Goal: Communication & Community: Share content

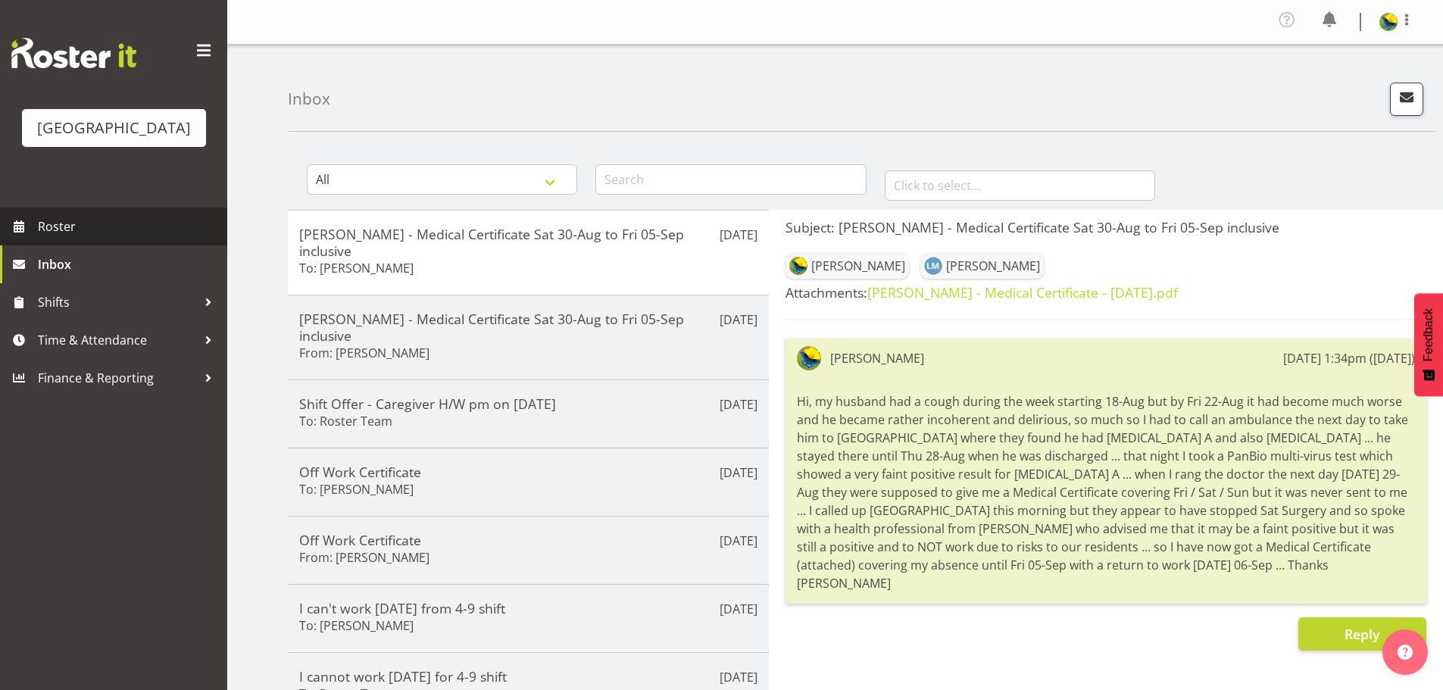
click at [67, 238] on span "Roster" at bounding box center [129, 226] width 182 height 23
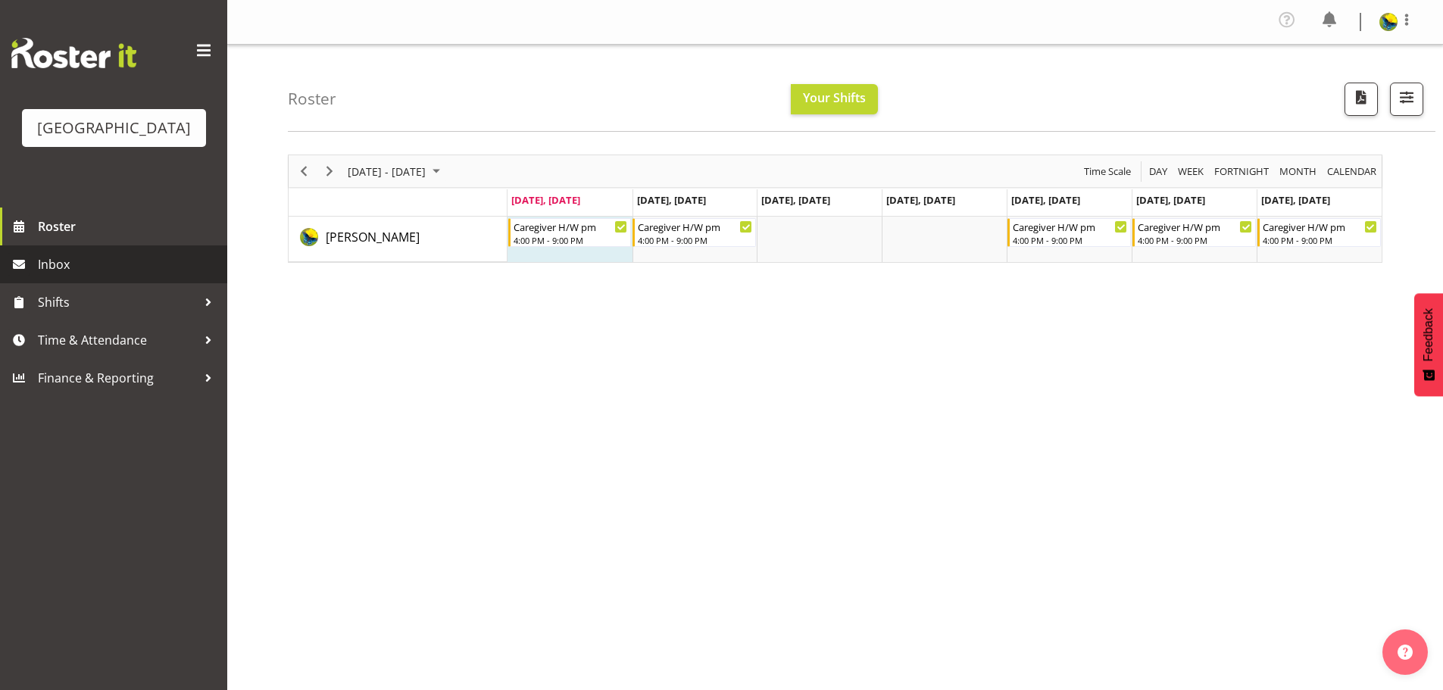
click at [111, 276] on span "Inbox" at bounding box center [129, 264] width 182 height 23
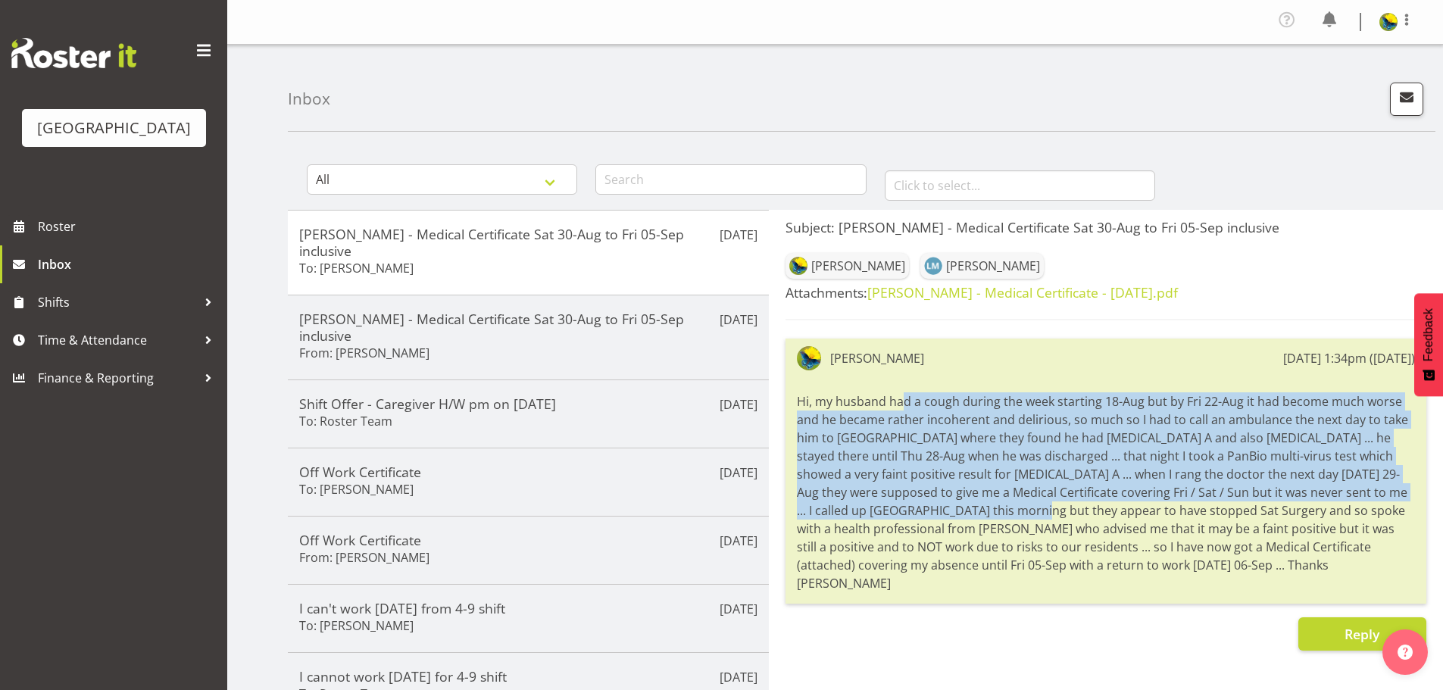
scroll to position [0, 2]
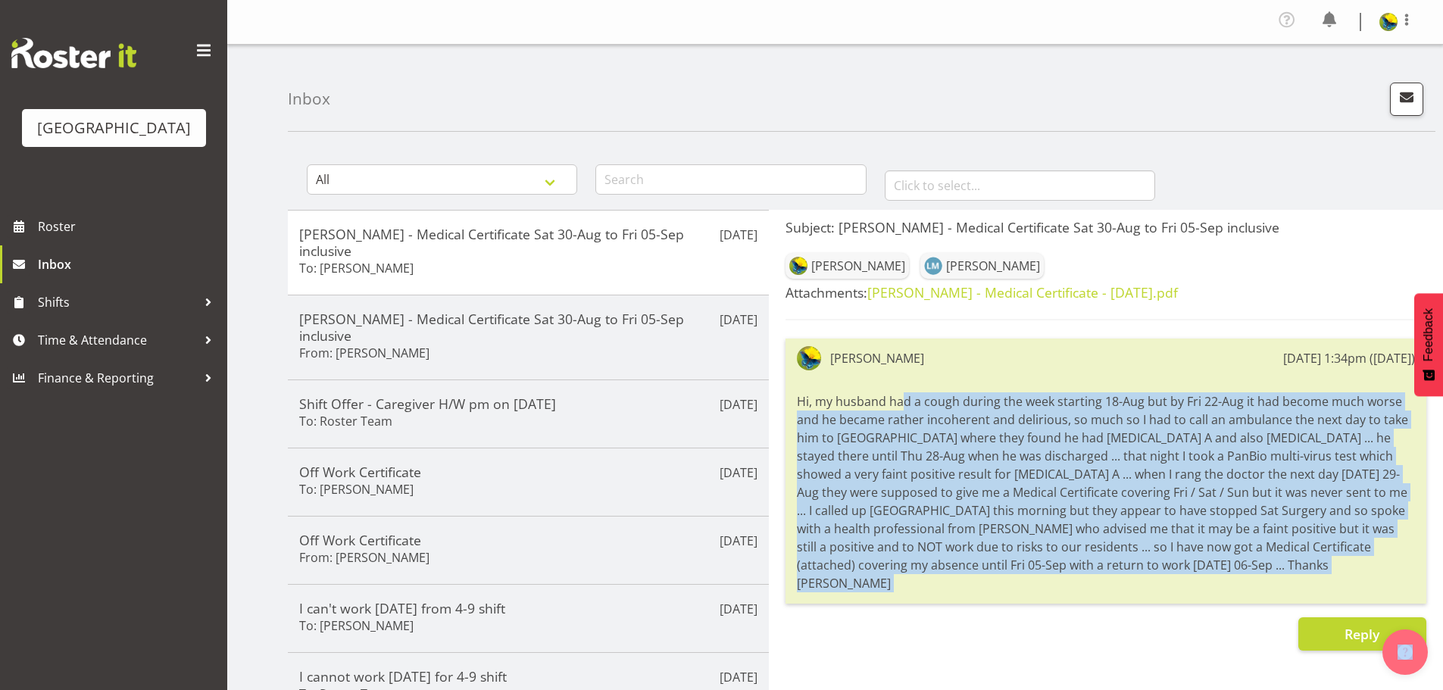
drag, startPoint x: 787, startPoint y: 429, endPoint x: 1364, endPoint y: 605, distance: 603.5
click at [1403, 634] on body "Parkwood Retirement Village Roster Inbox Shifts Time & Attendance Finance & Rep…" at bounding box center [721, 345] width 1443 height 690
copy body "Hi, my husband had a cough during the week starting 18-Aug but by Fri 22-Aug it…"
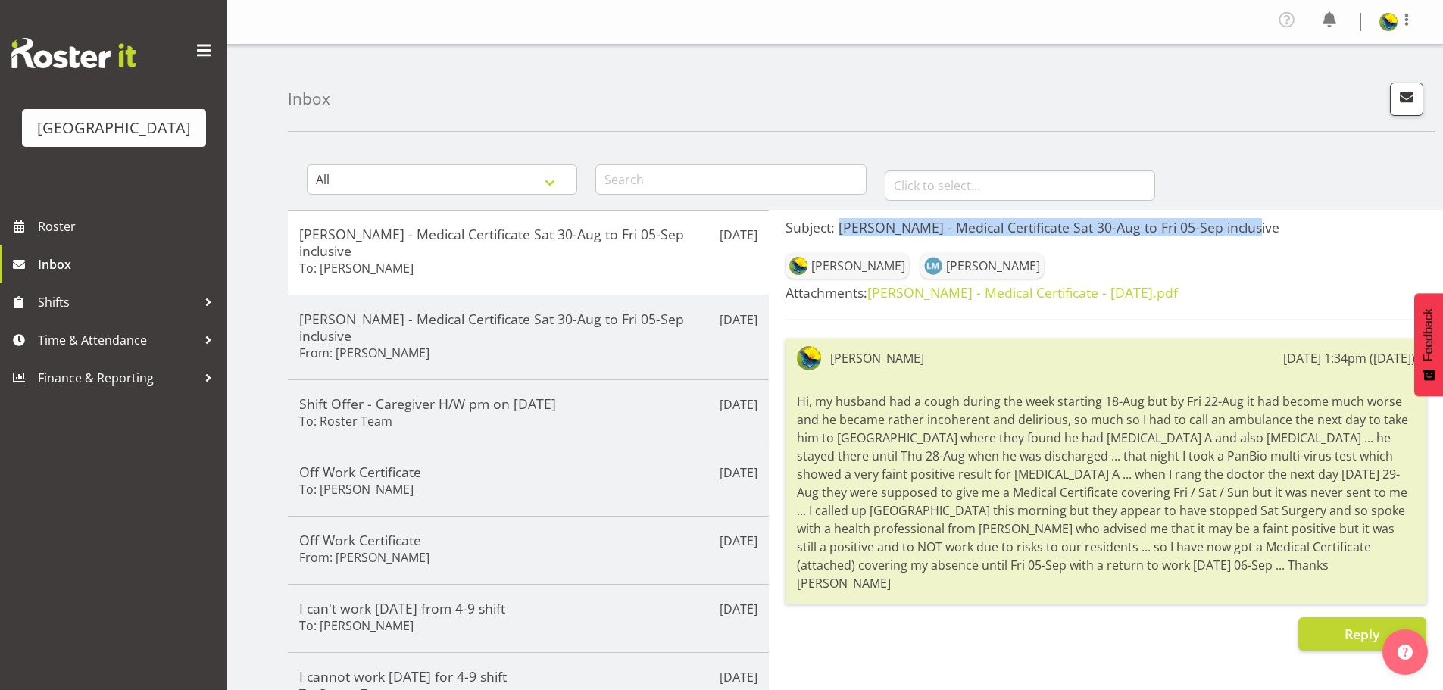
drag, startPoint x: 840, startPoint y: 247, endPoint x: 1301, endPoint y: 239, distance: 461.3
click at [1301, 236] on h5 "Subject: Gemma Hall - Medical Certificate Sat 30-Aug to Fri 05-Sep inclusive" at bounding box center [1105, 227] width 641 height 17
copy h5 "Gemma Hall - Medical Certificate Sat 30-Aug to Fri 05-Sep inclusive"
click at [1109, 57] on div "Inbox" at bounding box center [861, 88] width 1147 height 87
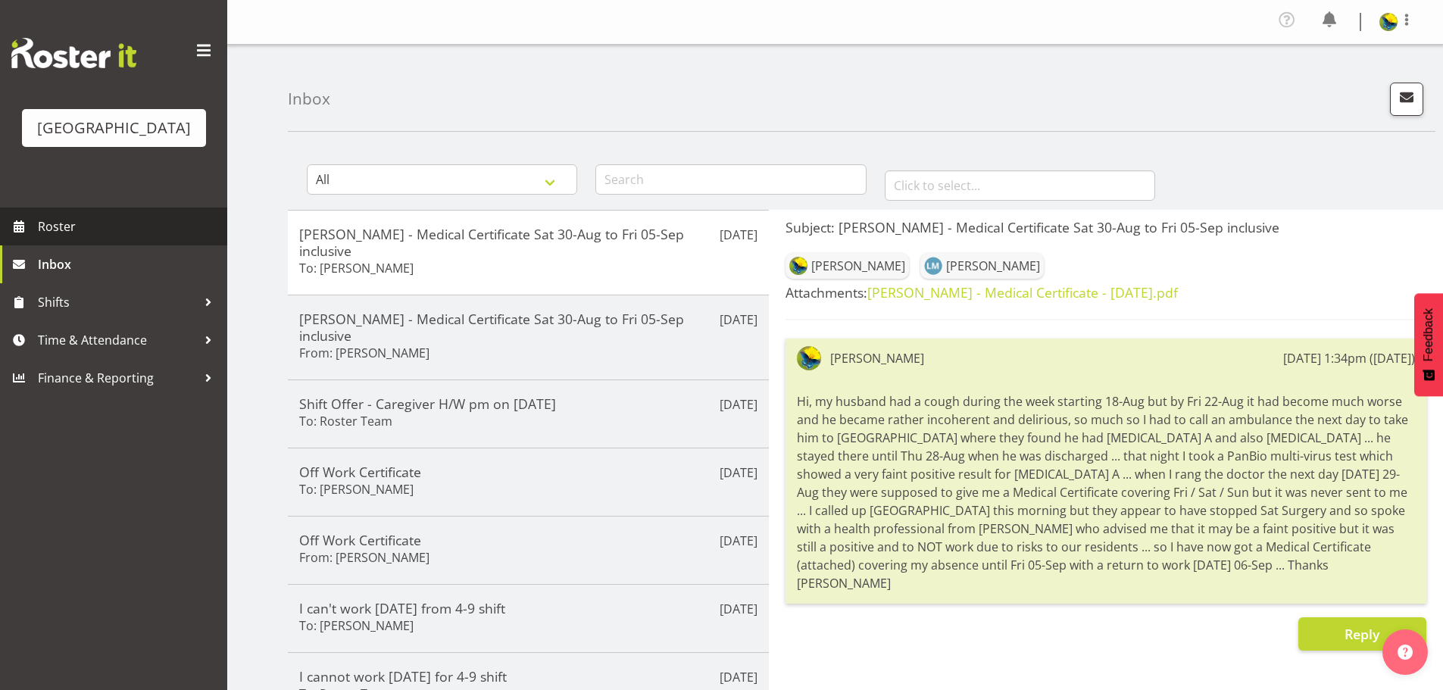
click at [148, 238] on span "Roster" at bounding box center [129, 226] width 182 height 23
click at [1397, 105] on span "button" at bounding box center [1407, 97] width 20 height 20
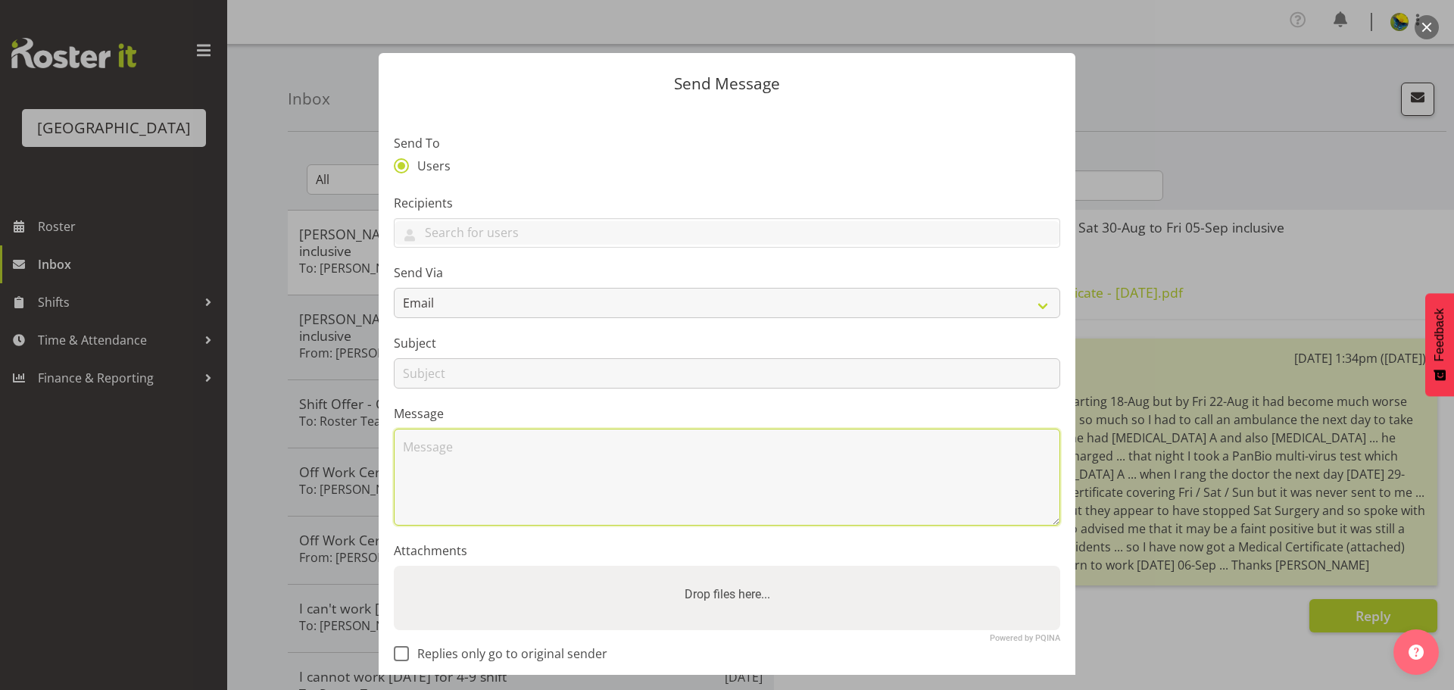
paste textarea "Hi, my husband had a cough during the week starting 18-Aug but by Fri 22-Aug it…"
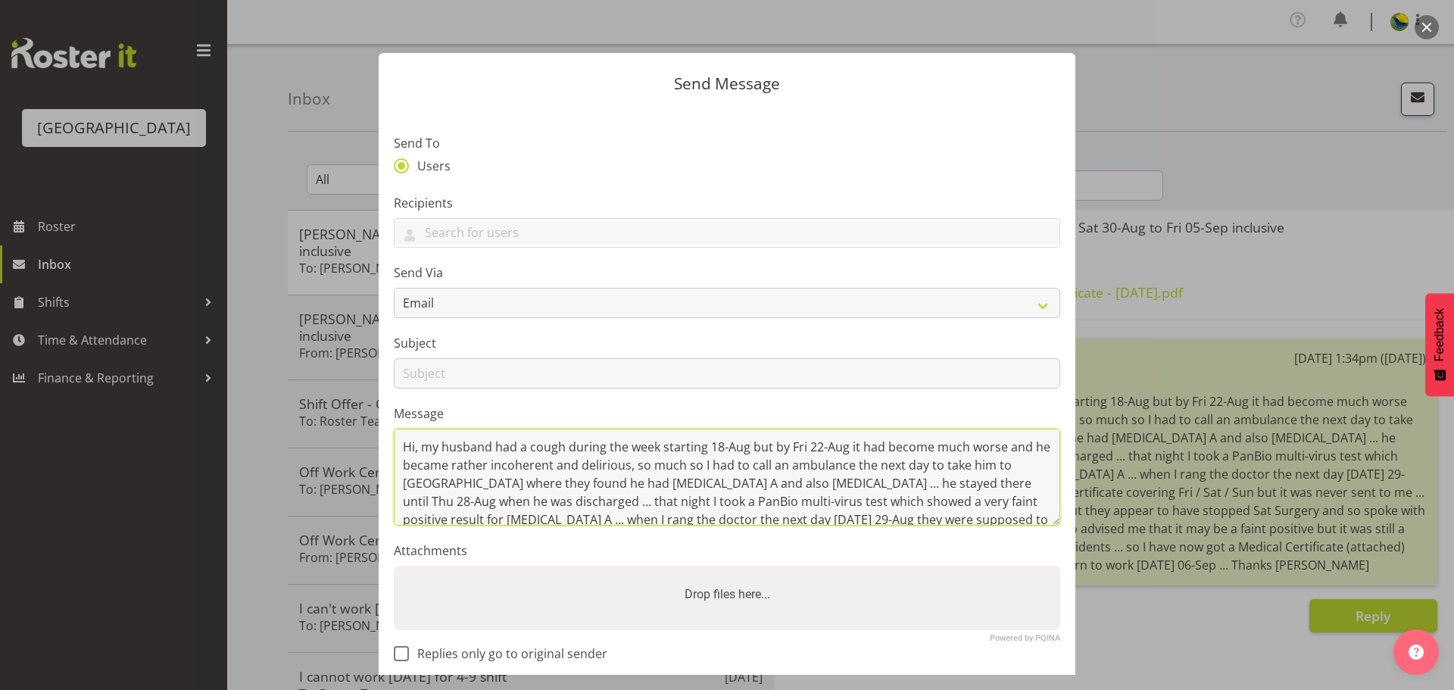
scroll to position [146, 0]
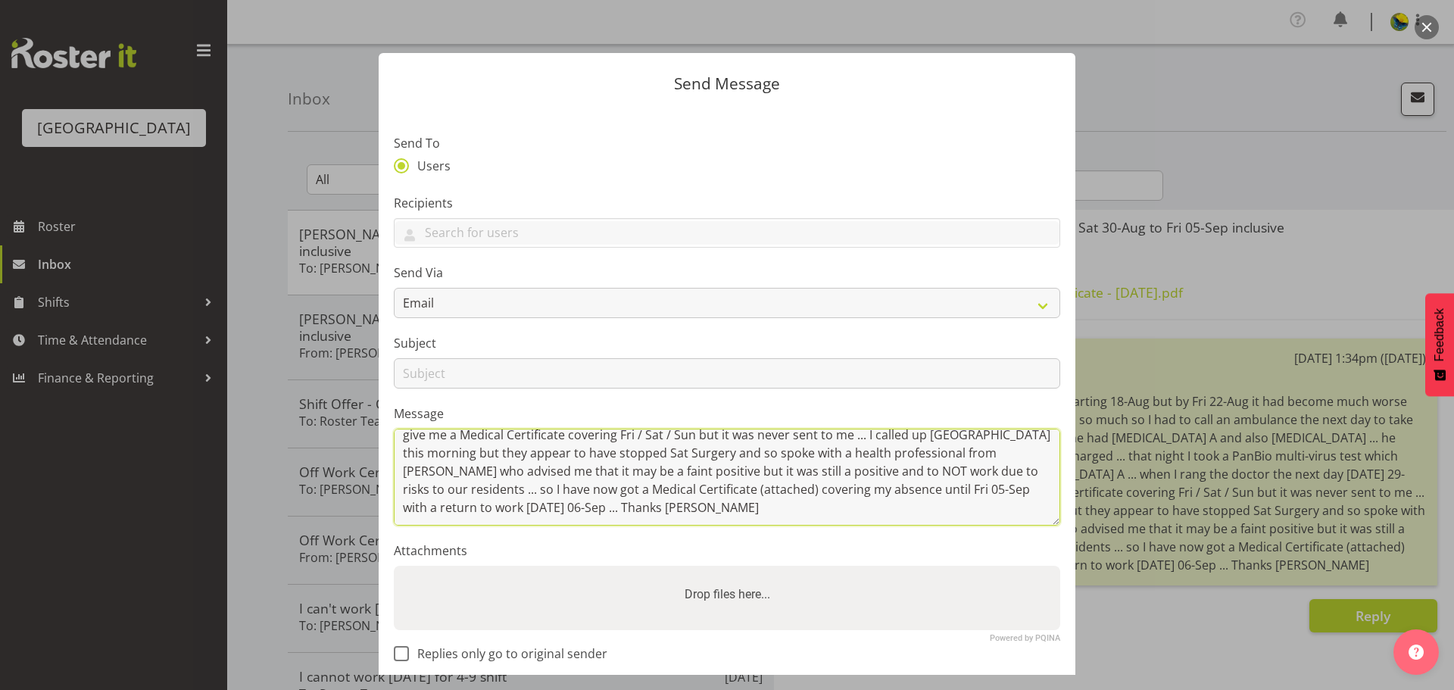
type textarea "Hi, my husband had a cough during the week starting 18-Aug but by Fri 22-Aug it…"
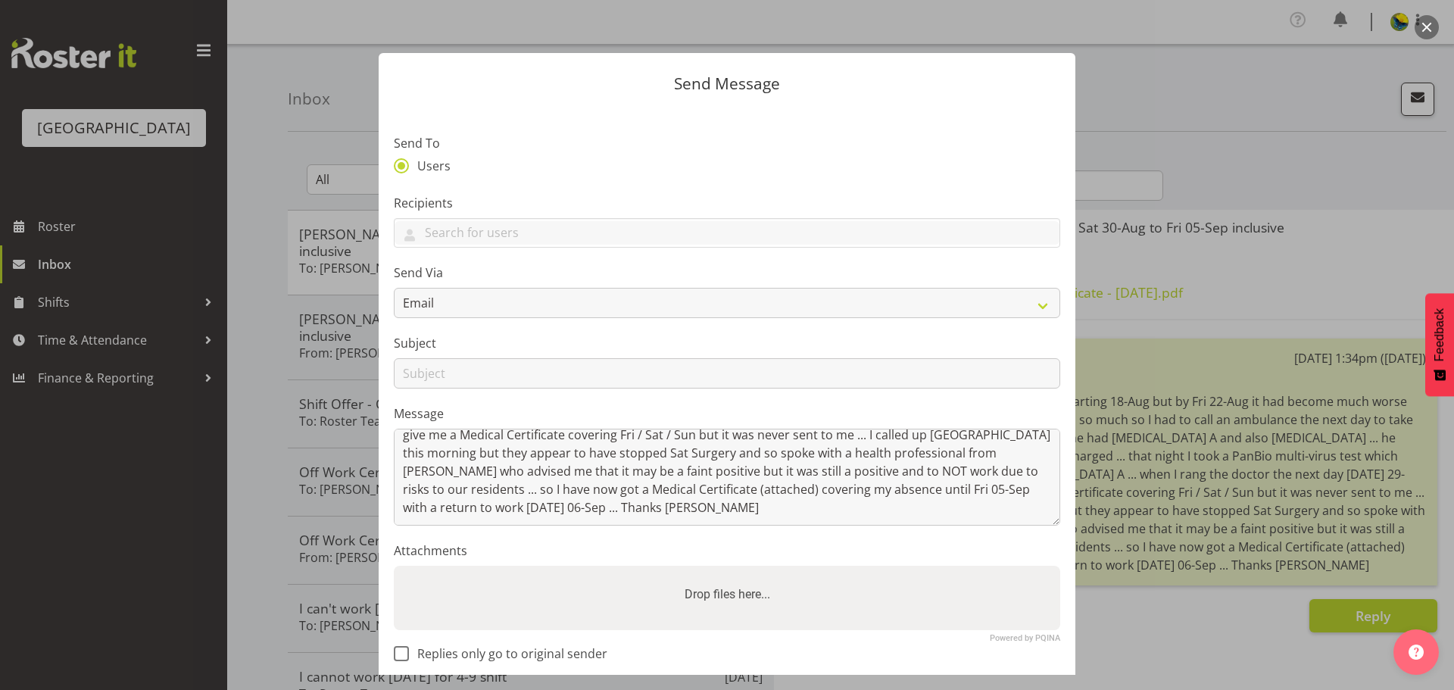
click at [692, 610] on label "Drop files here..." at bounding box center [728, 594] width 98 height 30
click at [692, 570] on input "Drop files here..." at bounding box center [727, 568] width 666 height 5
type input "C:\fakepath\Gemma Hall - Medical Certificate - 2025-08-30.pdf"
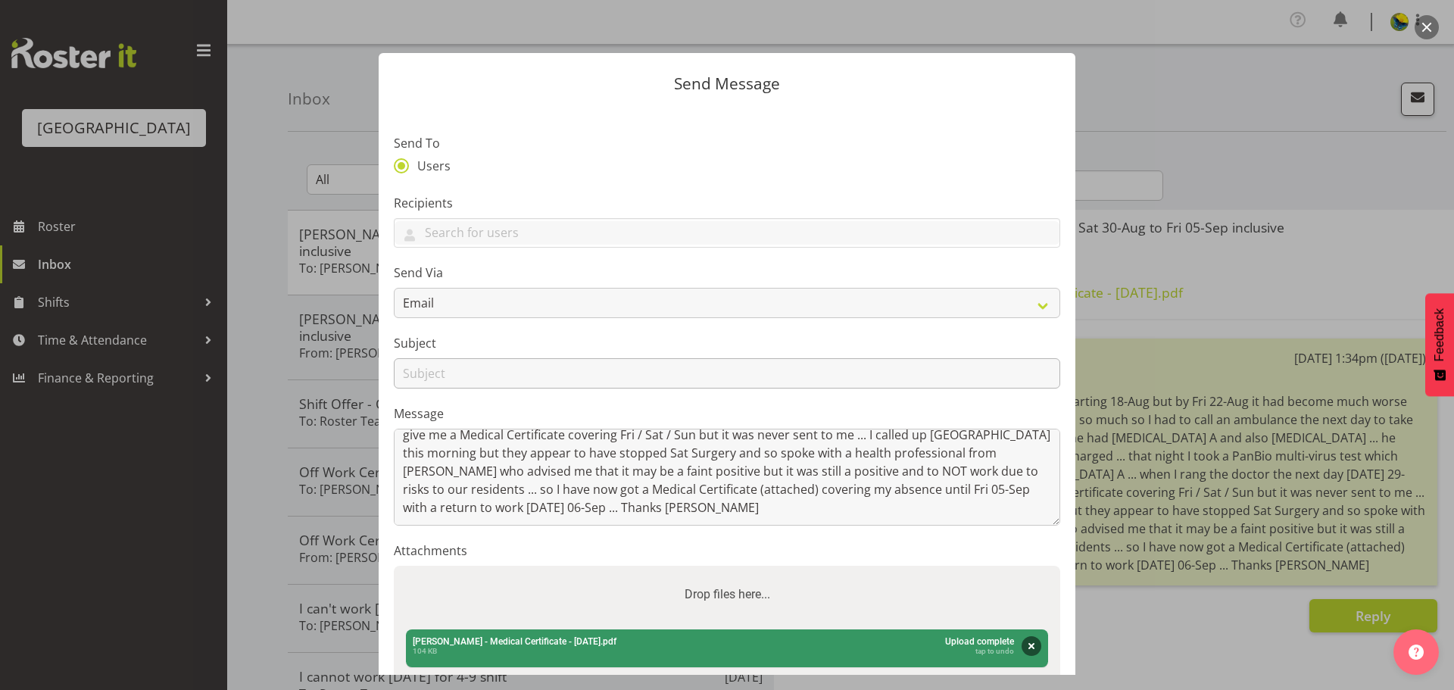
scroll to position [151, 0]
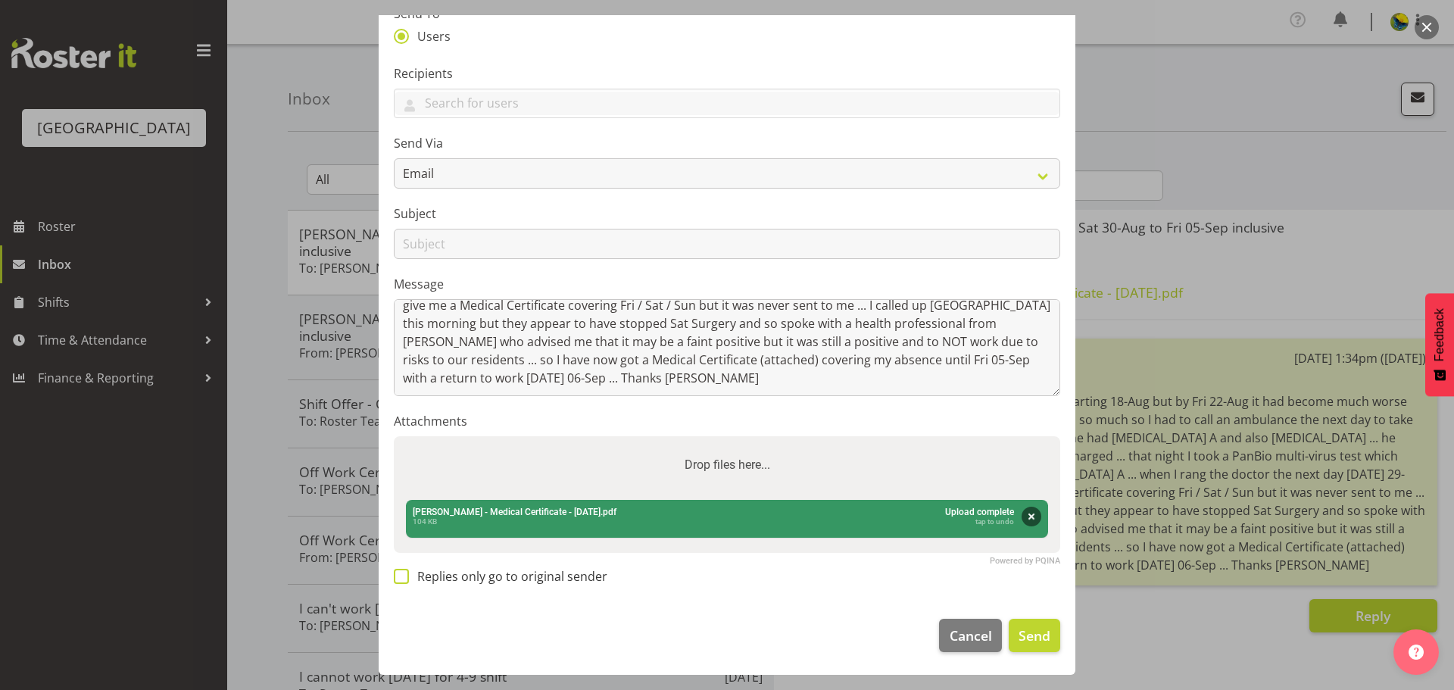
click at [398, 584] on span at bounding box center [401, 576] width 15 height 15
click at [398, 582] on input "Replies only go to original sender" at bounding box center [399, 577] width 10 height 10
checkbox input "true"
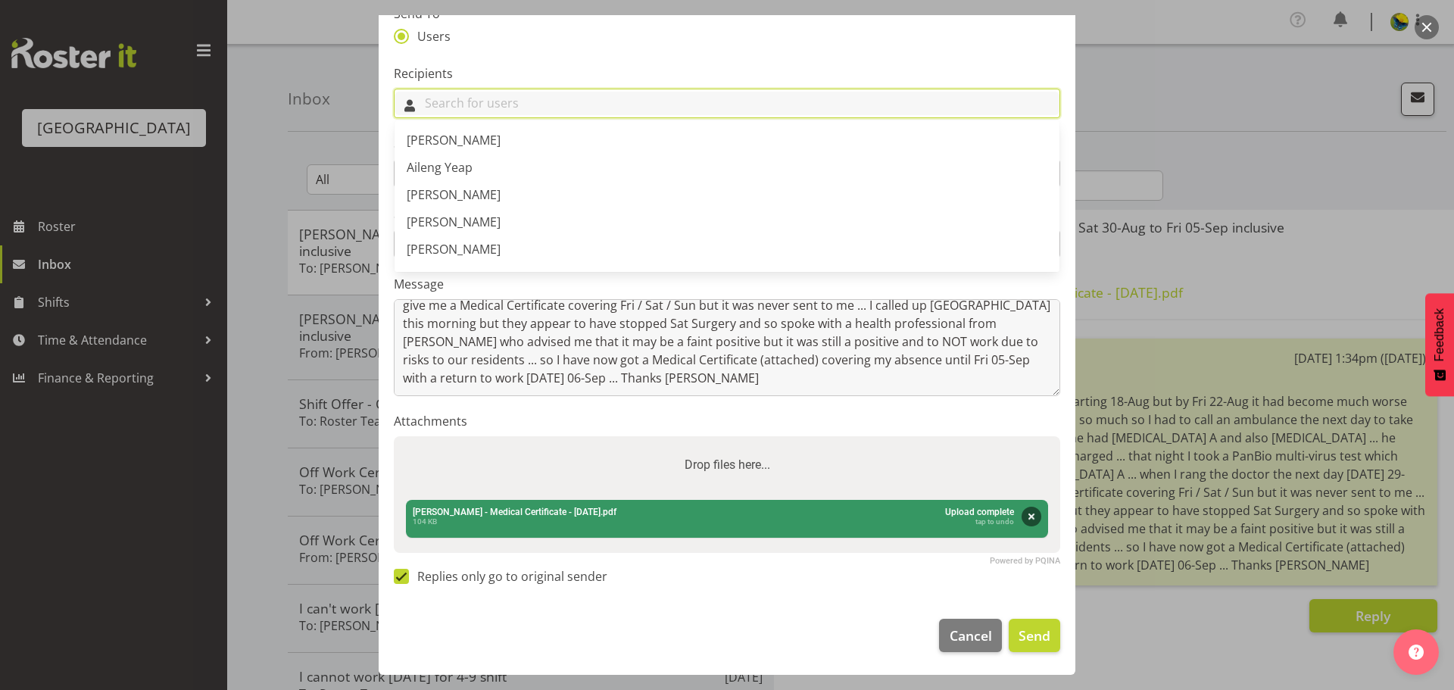
click at [526, 92] on input "text" at bounding box center [727, 103] width 665 height 23
type input "t"
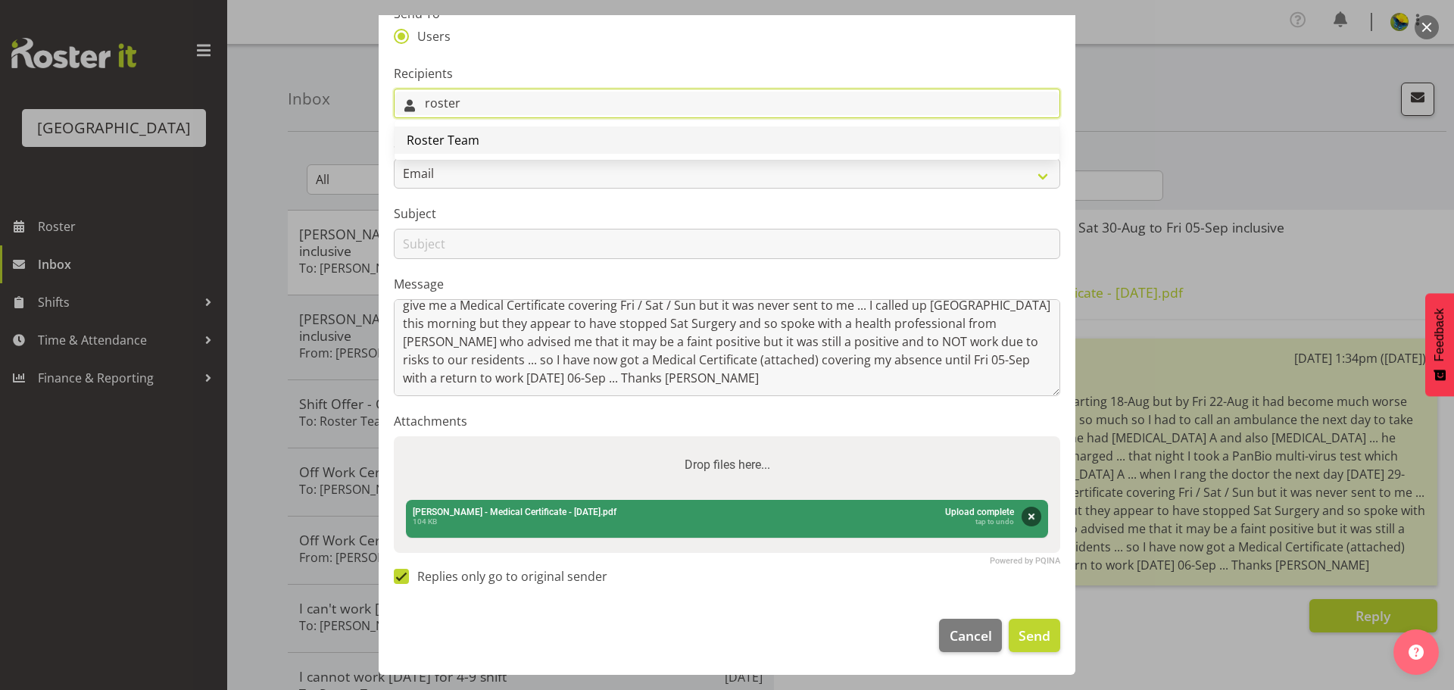
type input "roster"
click at [545, 144] on link "Roster Team" at bounding box center [727, 139] width 665 height 27
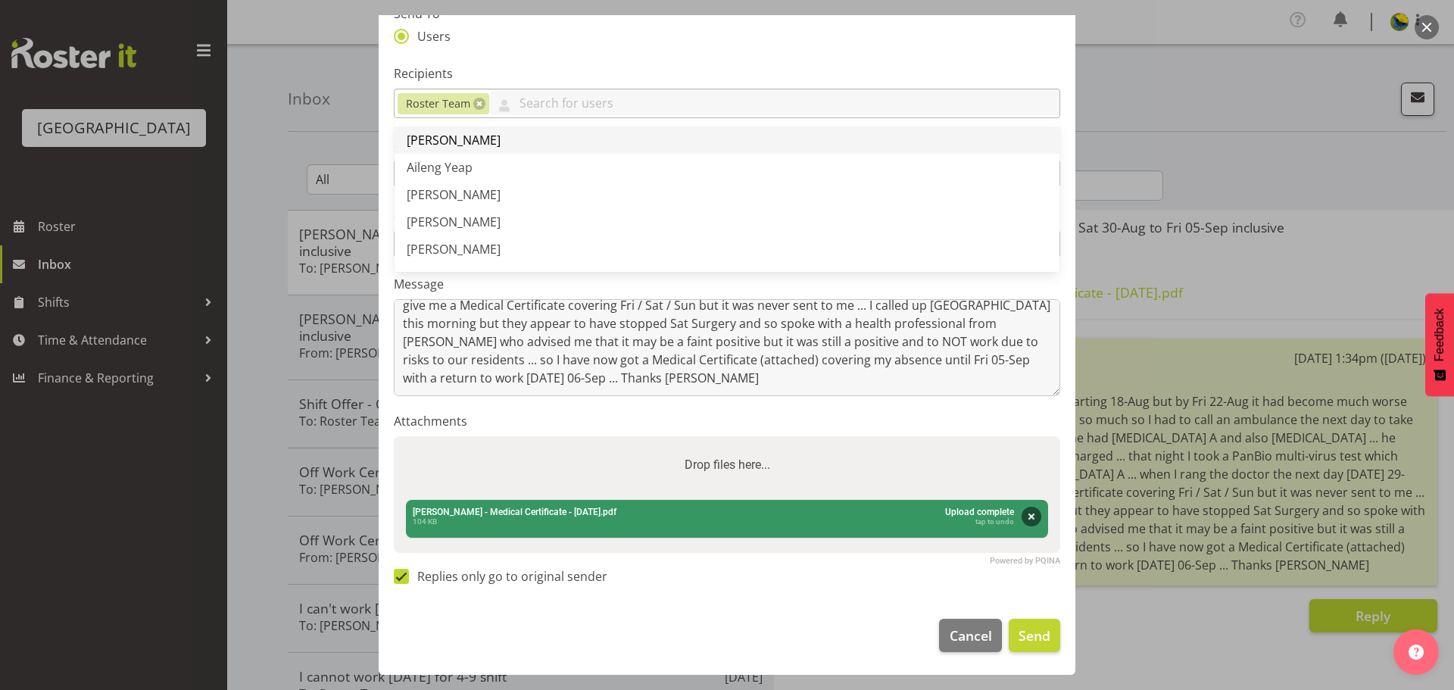
scroll to position [0, 0]
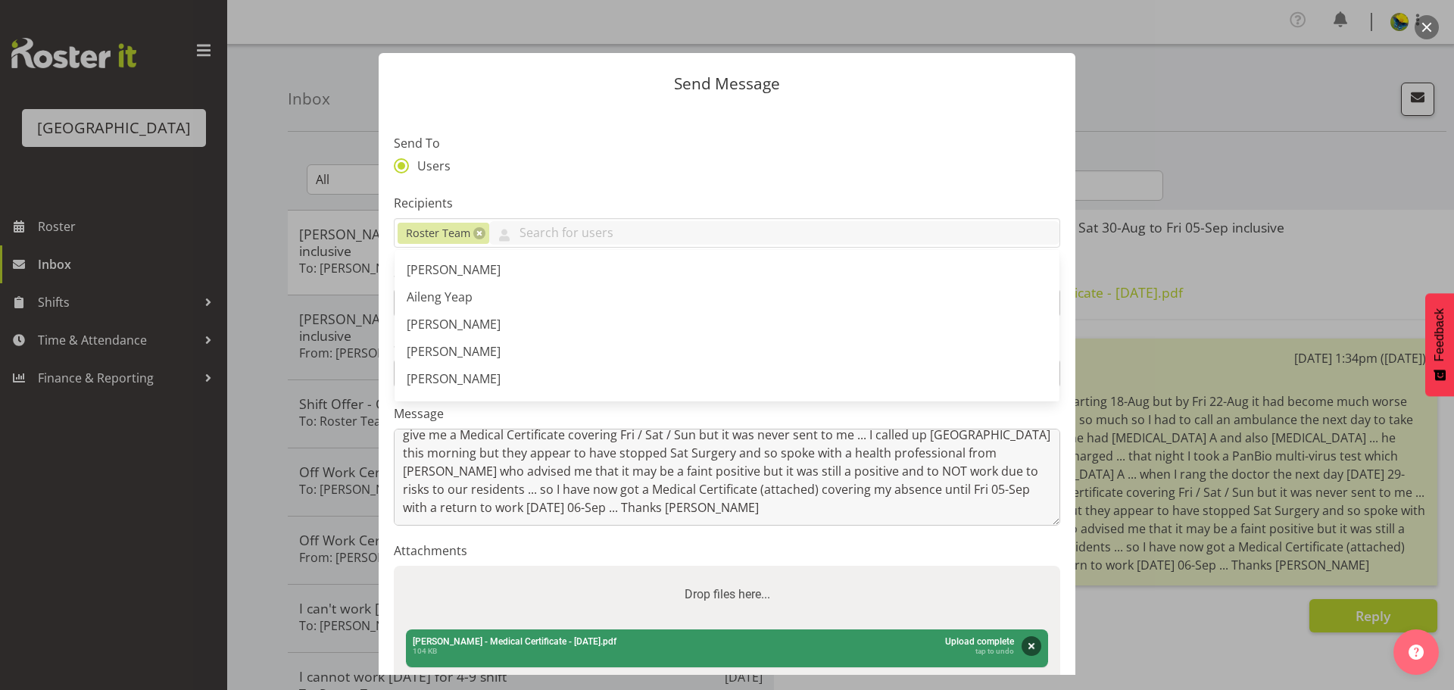
click at [733, 560] on label "Attachments" at bounding box center [727, 550] width 666 height 18
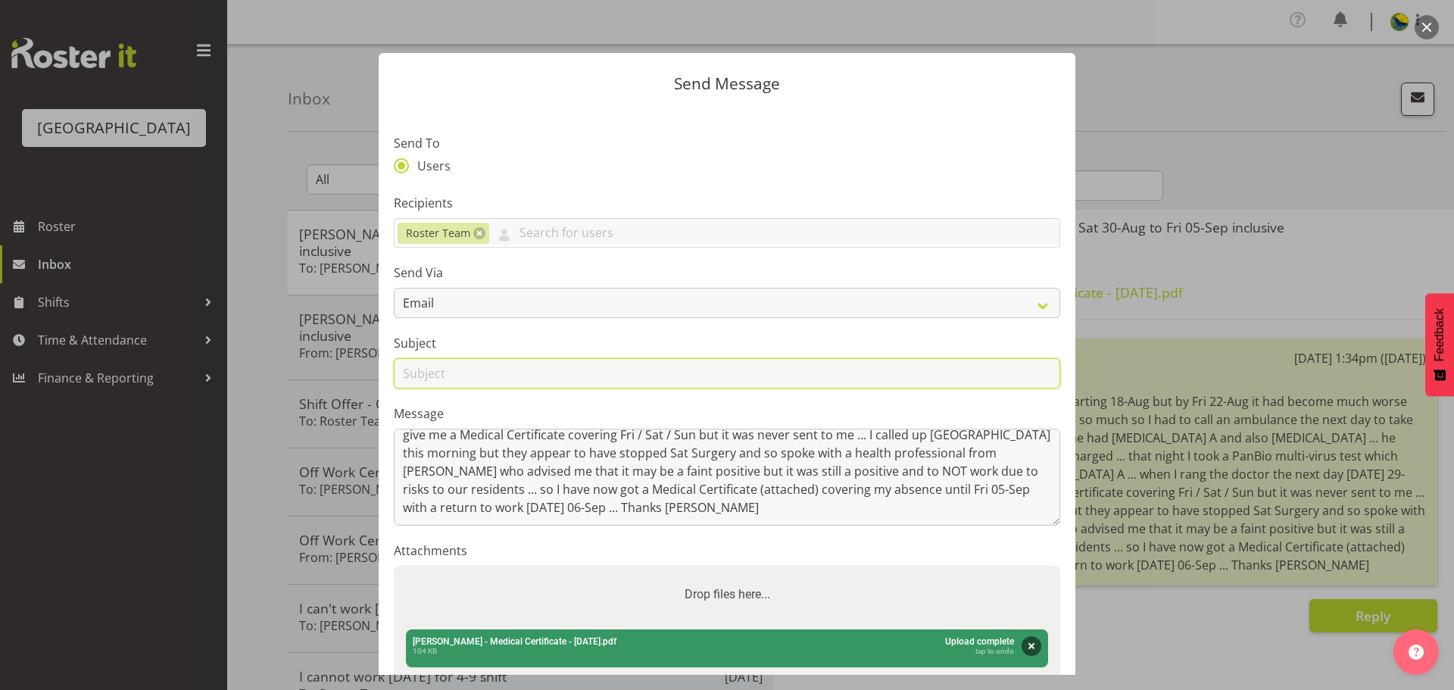
paste input "Gemma Hall - Medical Certificate Sat 30-Aug to Fri 05-Sep inclusive"
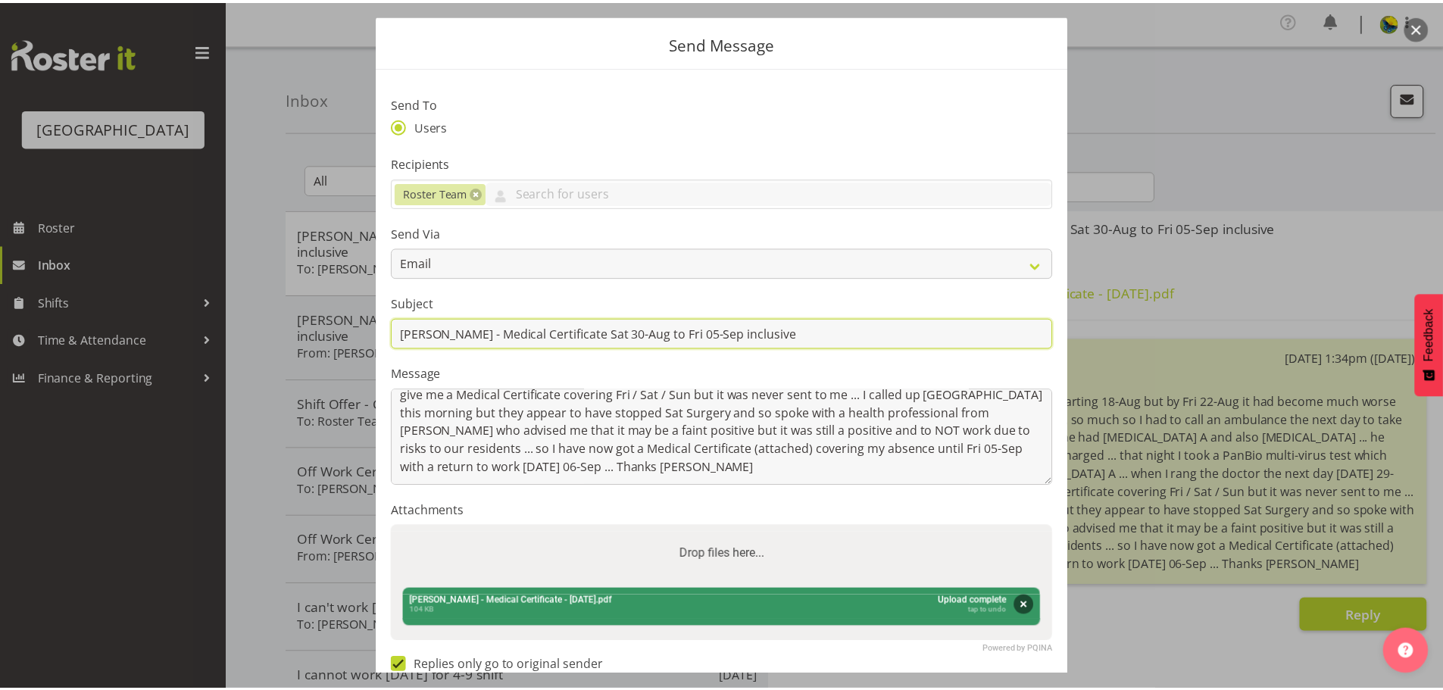
scroll to position [192, 0]
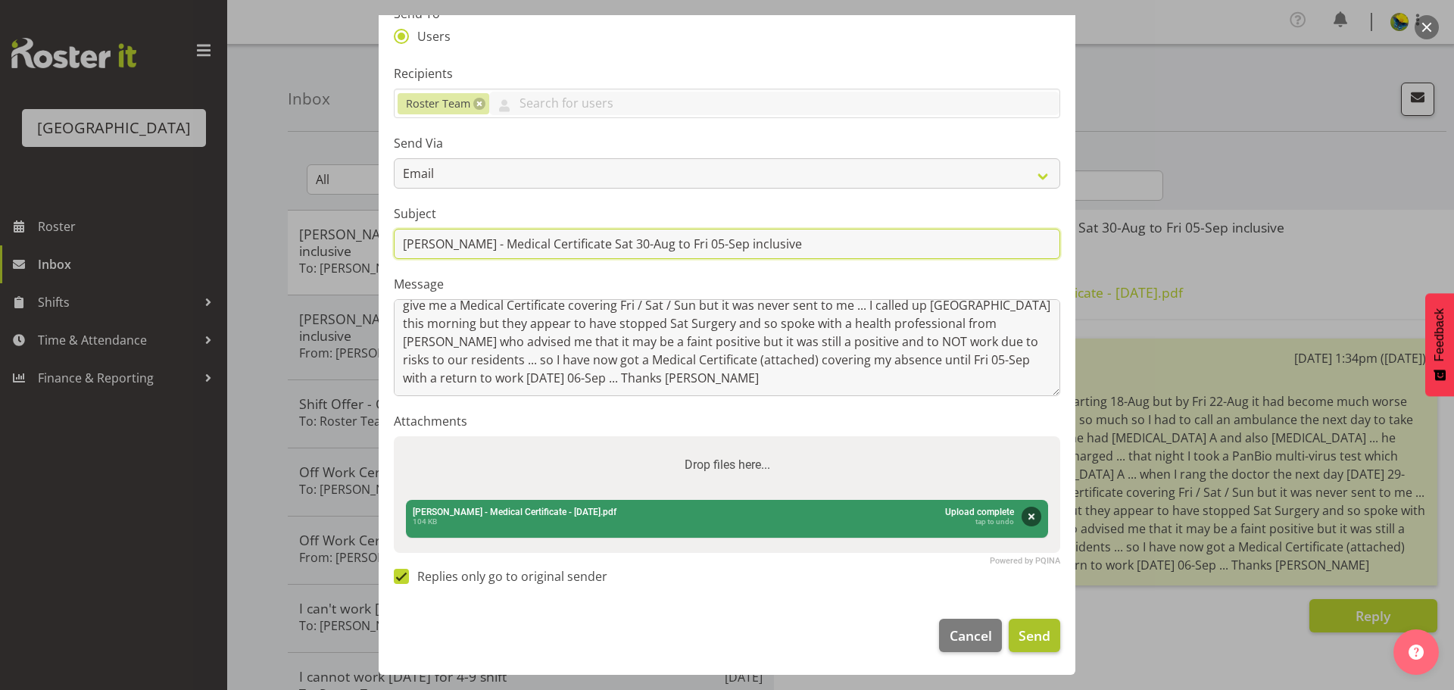
type input "Gemma Hall - Medical Certificate Sat 30-Aug to Fri 05-Sep inclusive"
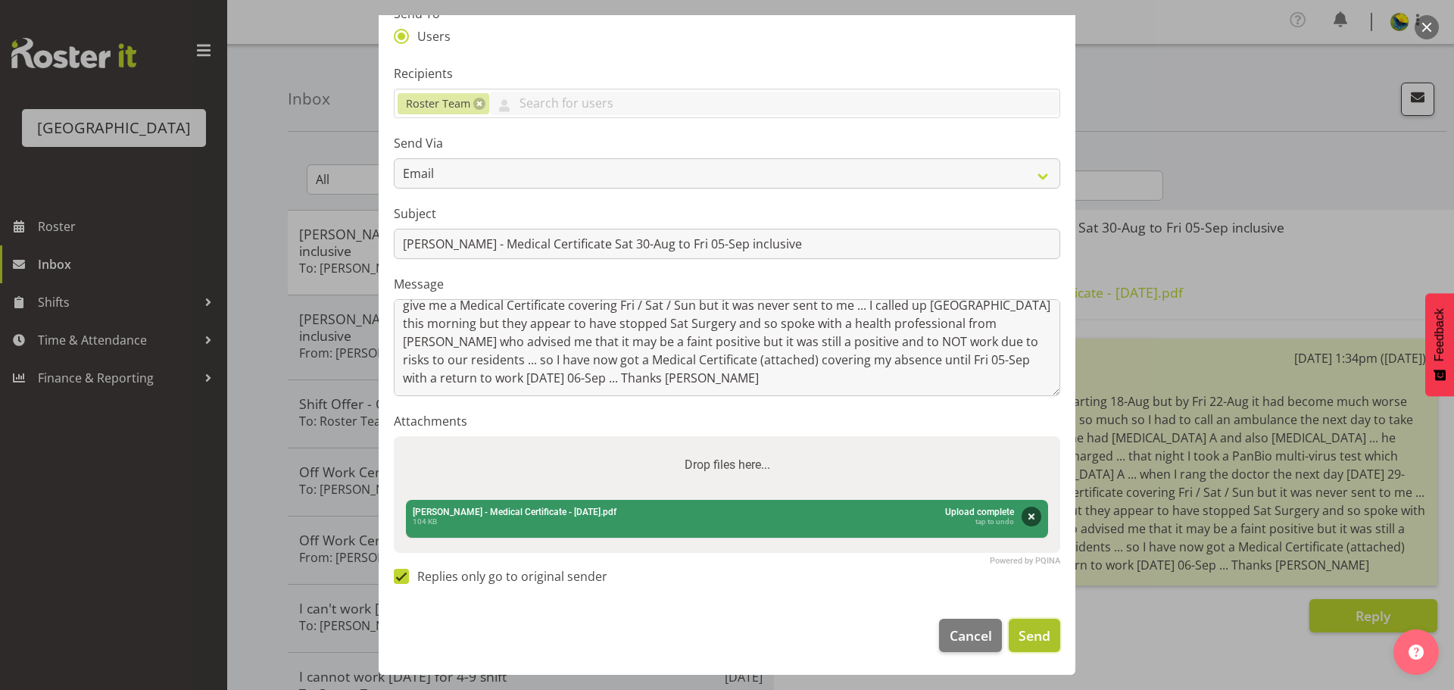
click at [1030, 638] on span "Send" at bounding box center [1035, 636] width 32 height 20
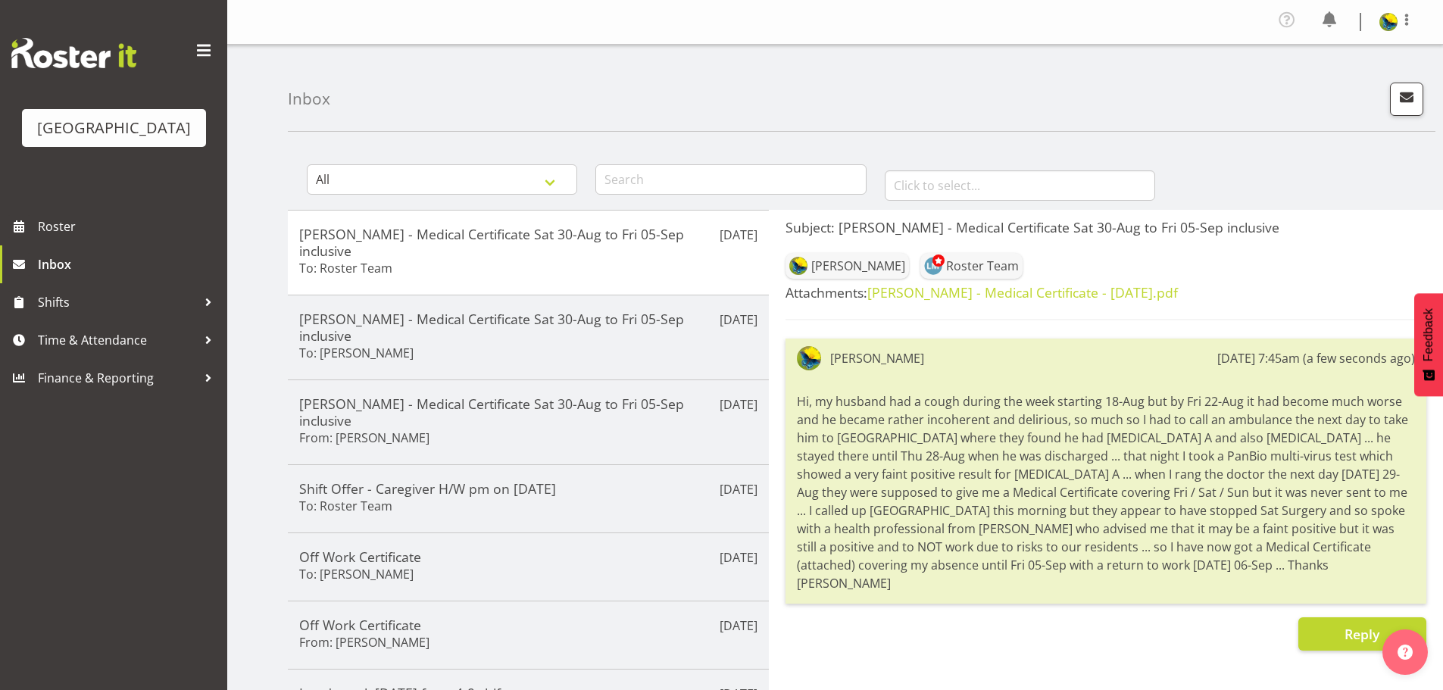
drag, startPoint x: 588, startPoint y: 9, endPoint x: 973, endPoint y: 80, distance: 391.9
click at [973, 80] on div "Inbox" at bounding box center [861, 88] width 1147 height 87
